Goal: Transaction & Acquisition: Subscribe to service/newsletter

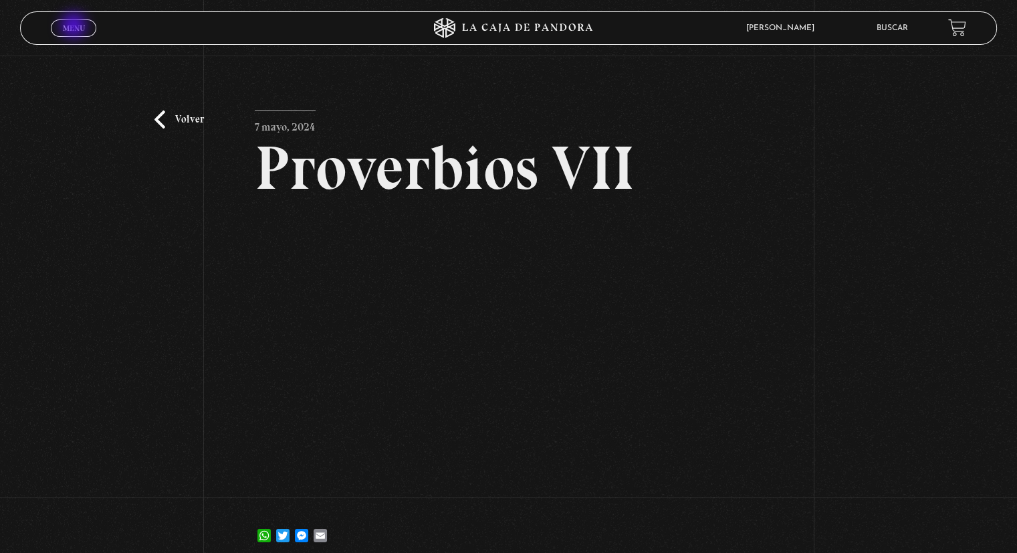
click at [75, 27] on span "Menu" at bounding box center [74, 28] width 22 height 8
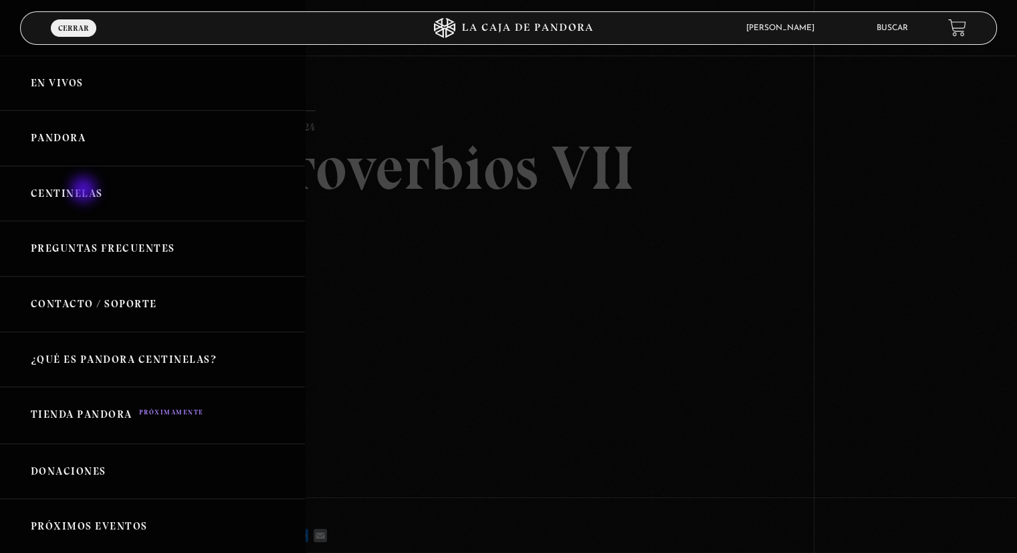
click at [85, 191] on link "Centinelas" at bounding box center [152, 194] width 305 height 56
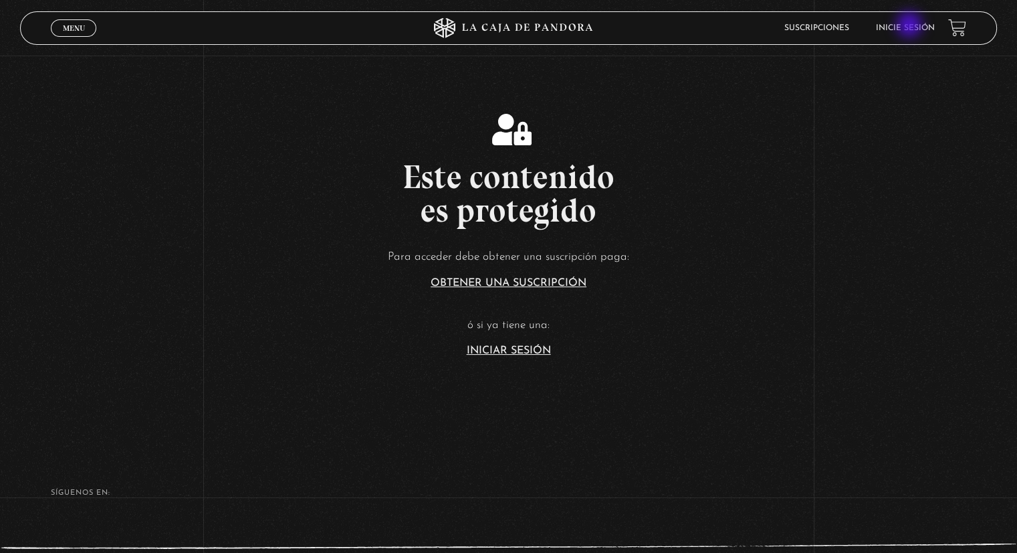
click at [911, 26] on link "Inicie sesión" at bounding box center [905, 28] width 59 height 8
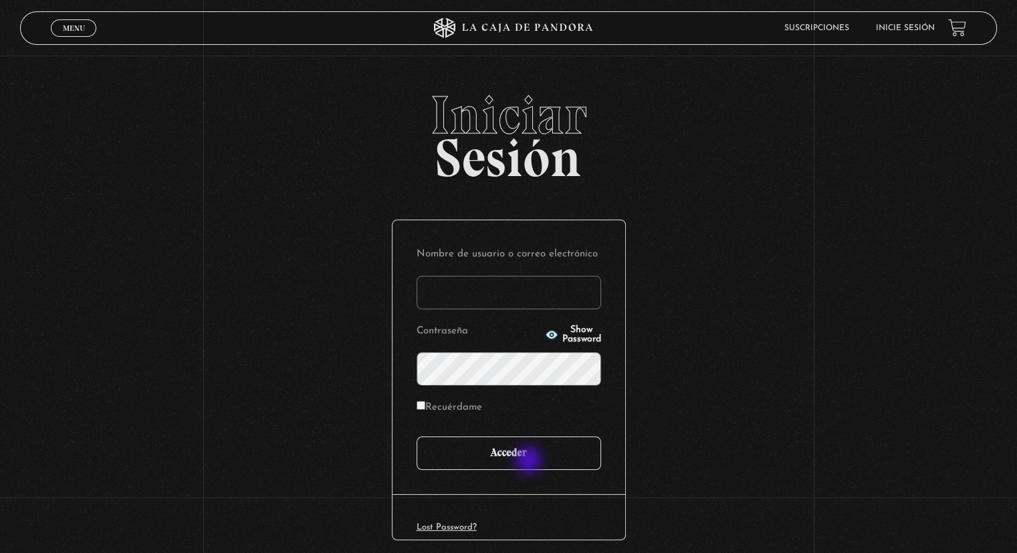
type input "[EMAIL_ADDRESS][PERSON_NAME][DOMAIN_NAME]"
click at [530, 461] on input "Acceder" at bounding box center [509, 452] width 185 height 33
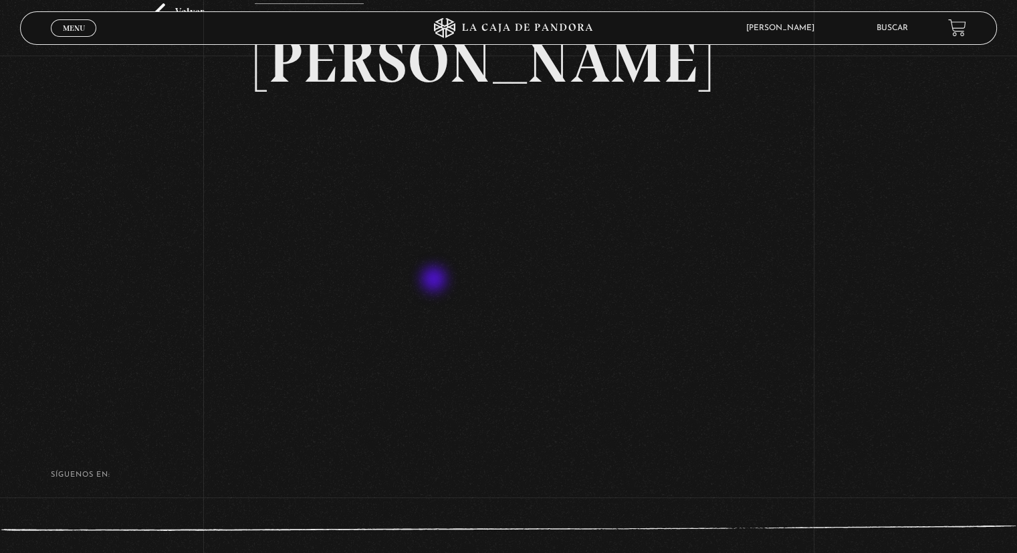
scroll to position [134, 0]
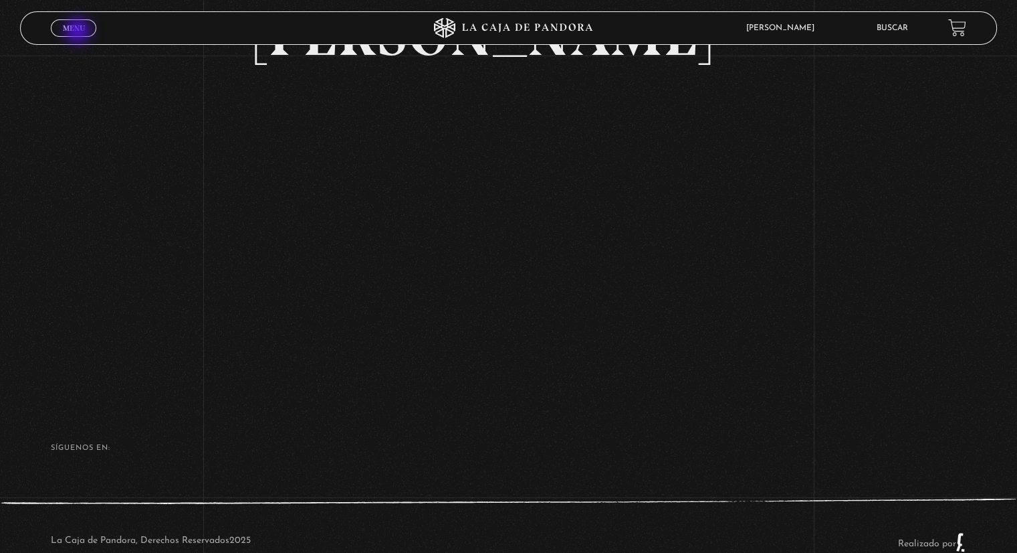
click at [79, 32] on span "Menu" at bounding box center [74, 28] width 22 height 8
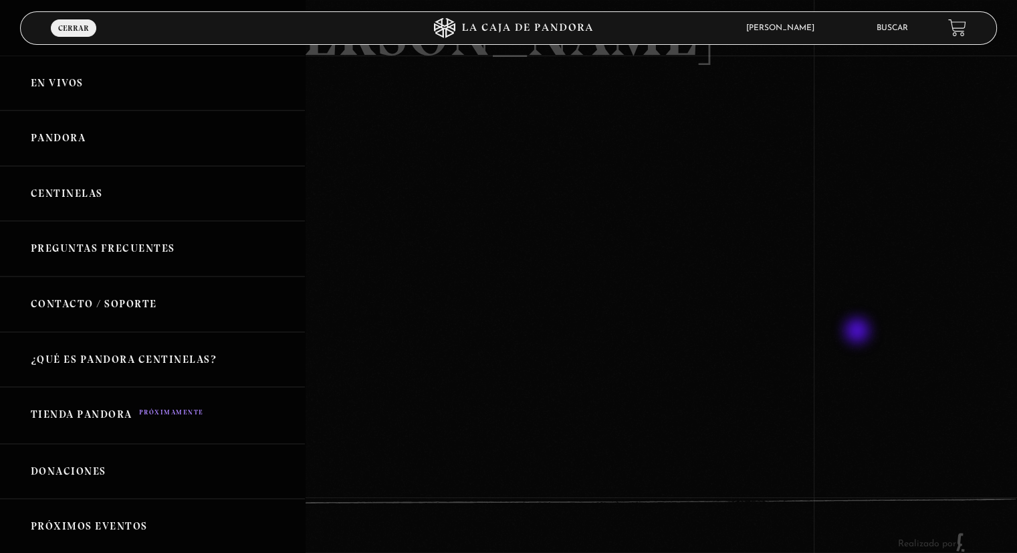
click at [859, 332] on div at bounding box center [508, 276] width 1017 height 553
